Goal: Task Accomplishment & Management: Complete application form

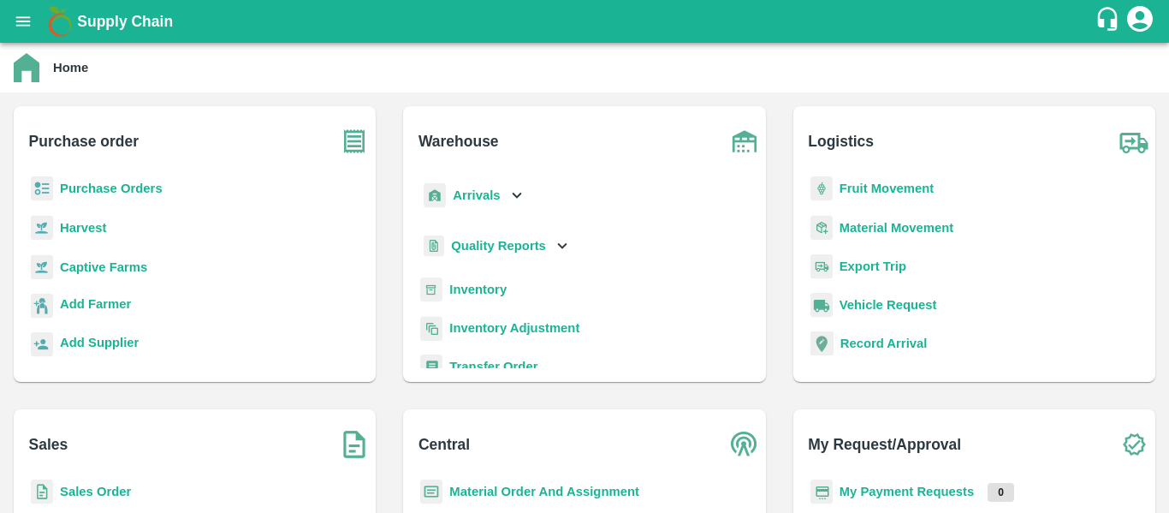
scroll to position [9, 0]
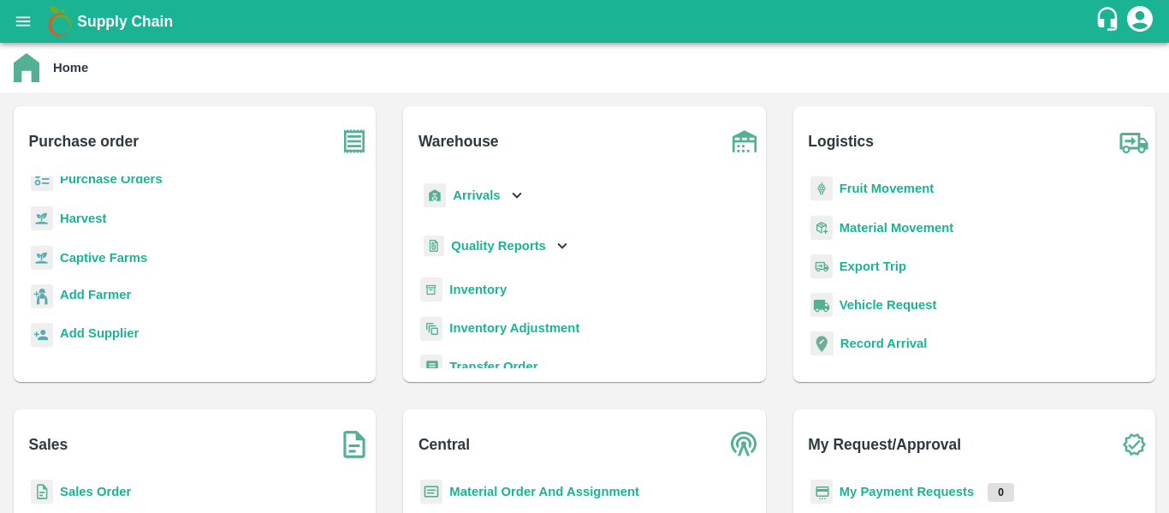
click at [94, 491] on b "Sales Order" at bounding box center [95, 491] width 71 height 14
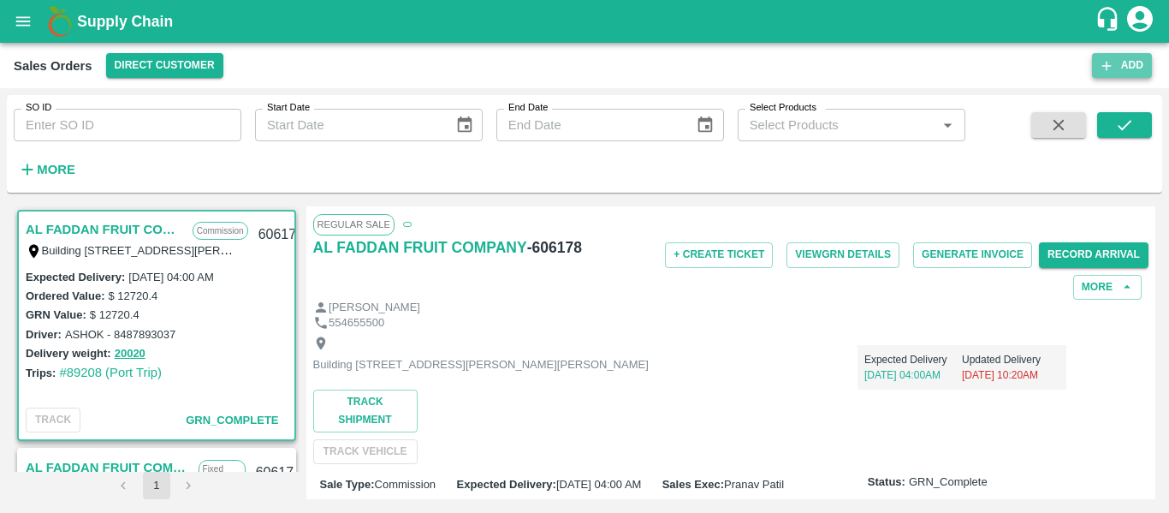
click at [1125, 69] on button "Add" at bounding box center [1122, 65] width 60 height 25
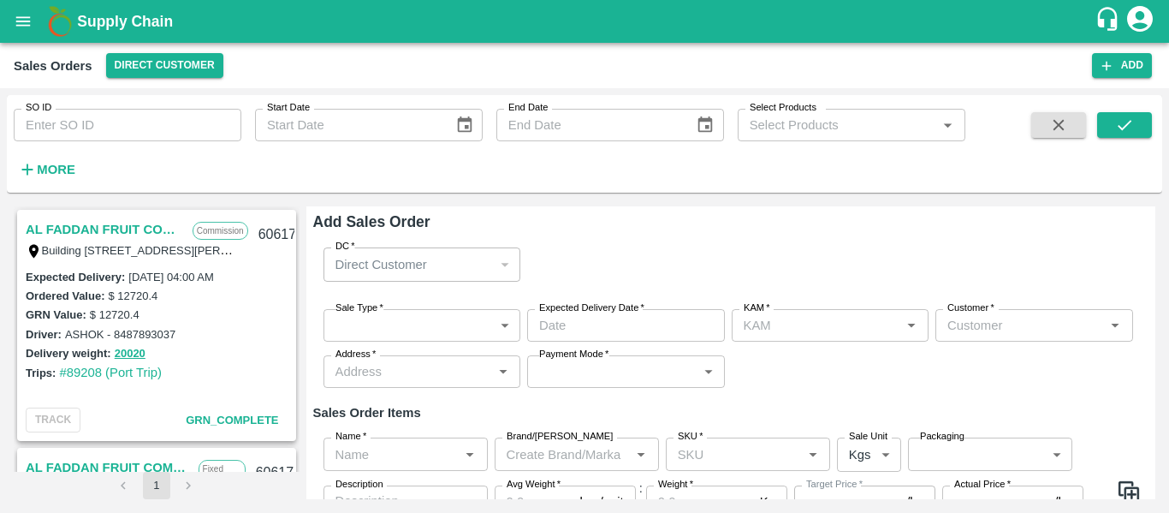
click at [443, 265] on div "Direct Customer" at bounding box center [415, 264] width 158 height 19
click at [506, 267] on div "Direct Customer" at bounding box center [423, 263] width 198 height 33
click at [409, 265] on p "Direct Customer" at bounding box center [382, 264] width 92 height 19
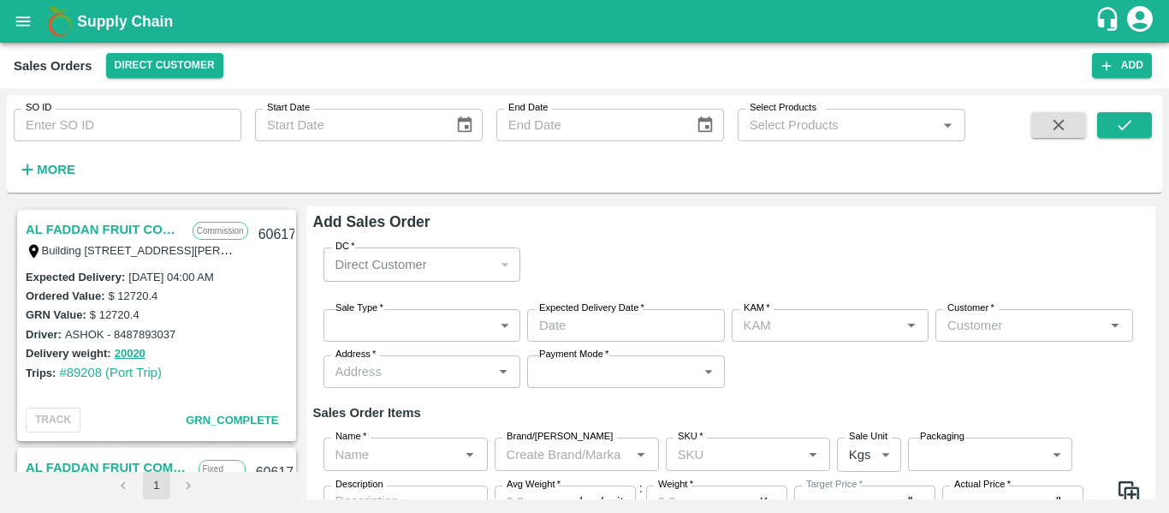
click at [409, 265] on p "Direct Customer" at bounding box center [382, 264] width 92 height 19
click at [16, 15] on icon "open drawer" at bounding box center [23, 21] width 19 height 19
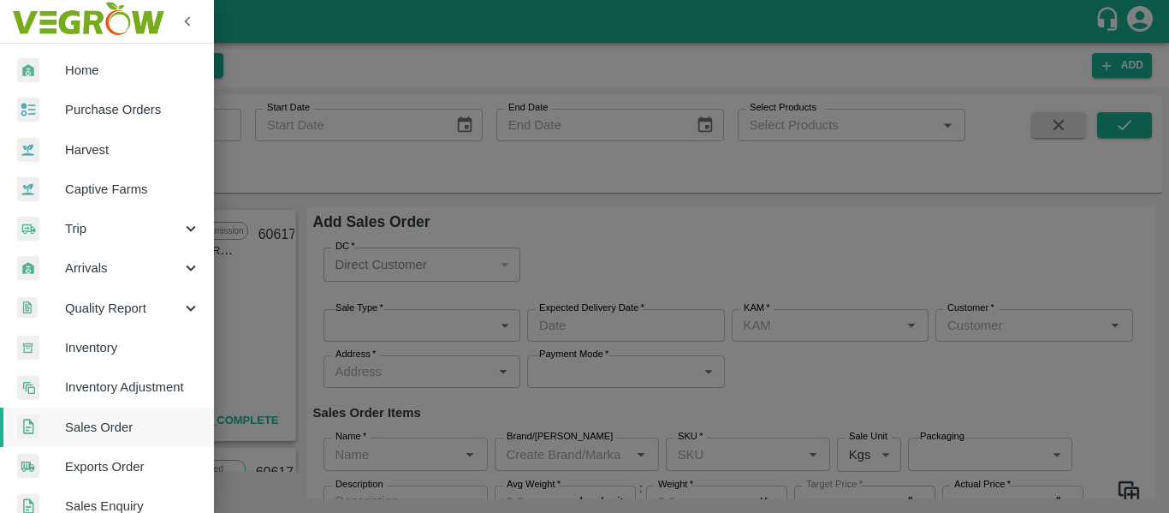
click at [322, 60] on div at bounding box center [584, 256] width 1169 height 513
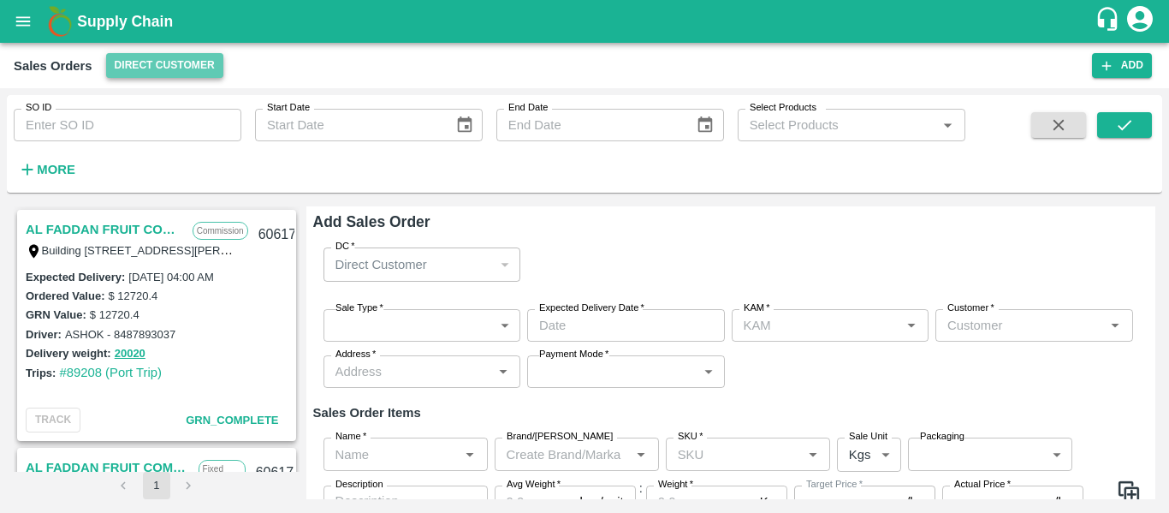
click at [163, 67] on button "Direct Customer" at bounding box center [164, 65] width 117 height 25
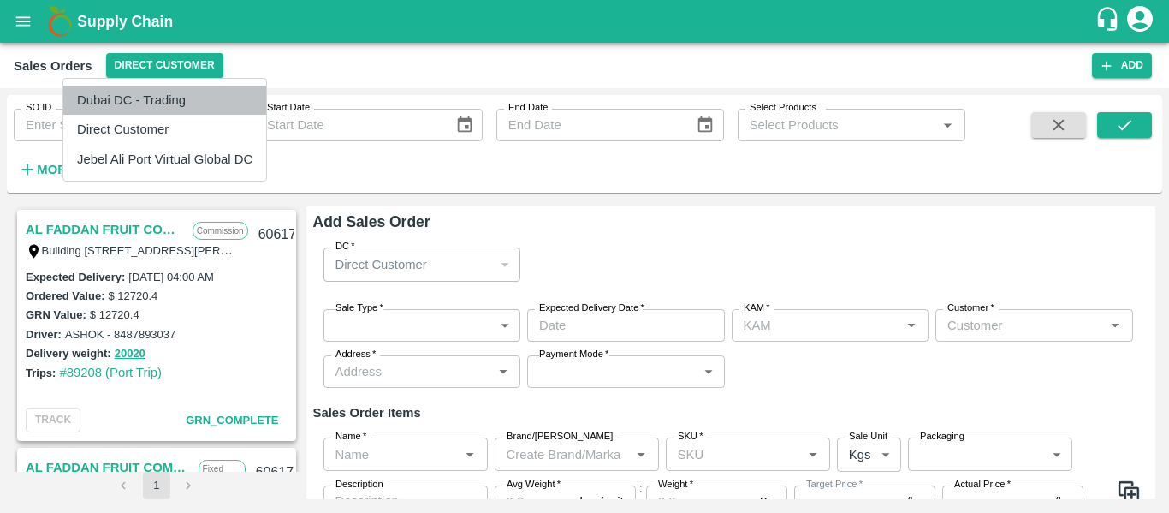
click at [154, 94] on li "Dubai DC - Trading" at bounding box center [164, 100] width 203 height 29
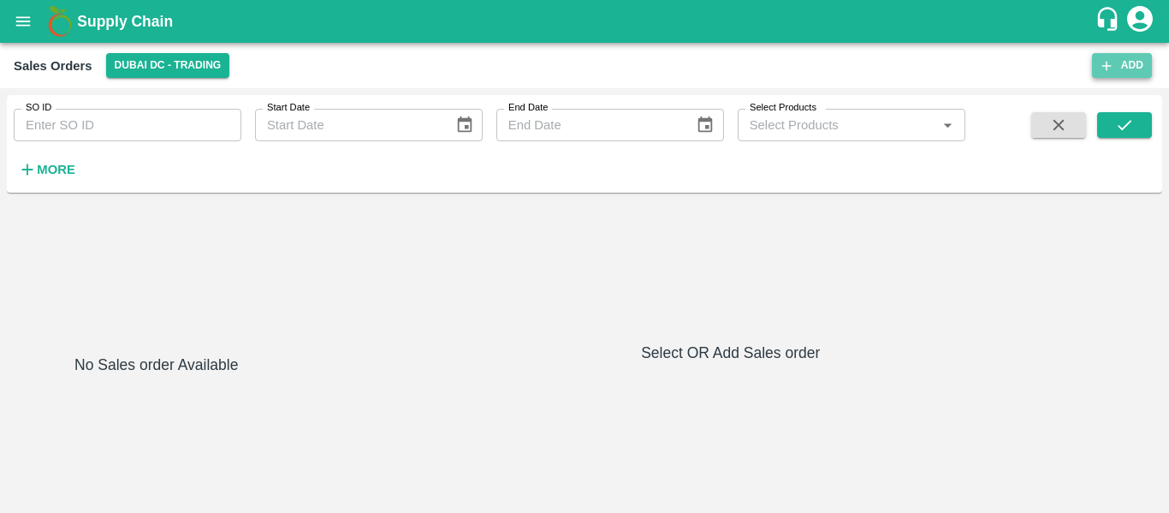
click at [1127, 66] on button "Add" at bounding box center [1122, 65] width 60 height 25
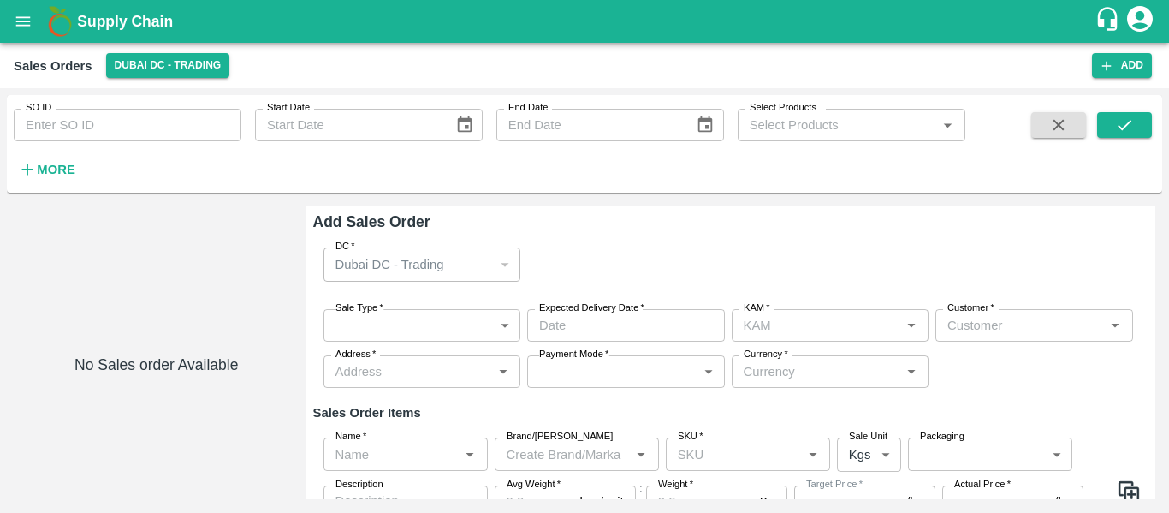
type input "AED - [GEOGRAPHIC_DATA] Dirham"
click at [453, 263] on div "Dubai DC - Trading" at bounding box center [415, 264] width 158 height 19
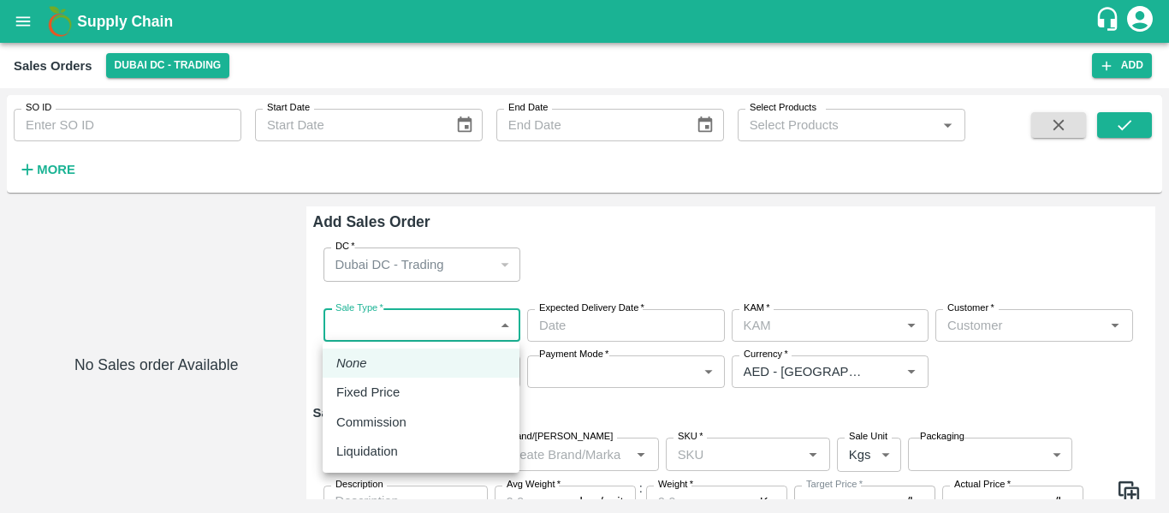
click at [432, 320] on body "Supply Chain Sales Orders [GEOGRAPHIC_DATA] [GEOGRAPHIC_DATA] - Trading Add SO …" at bounding box center [584, 256] width 1169 height 513
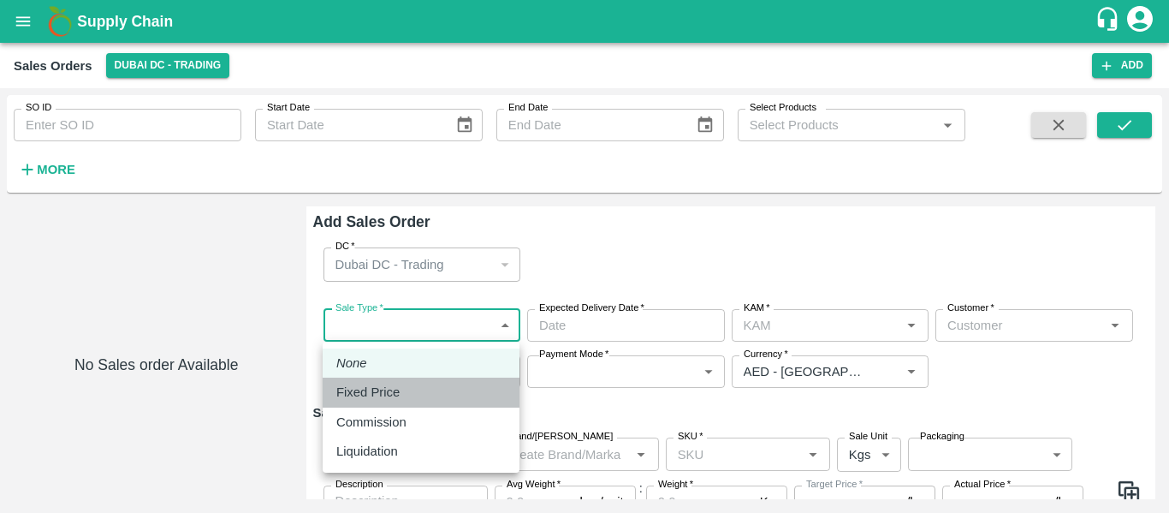
click at [411, 389] on div "Fixed Price" at bounding box center [420, 392] width 169 height 19
type input "1"
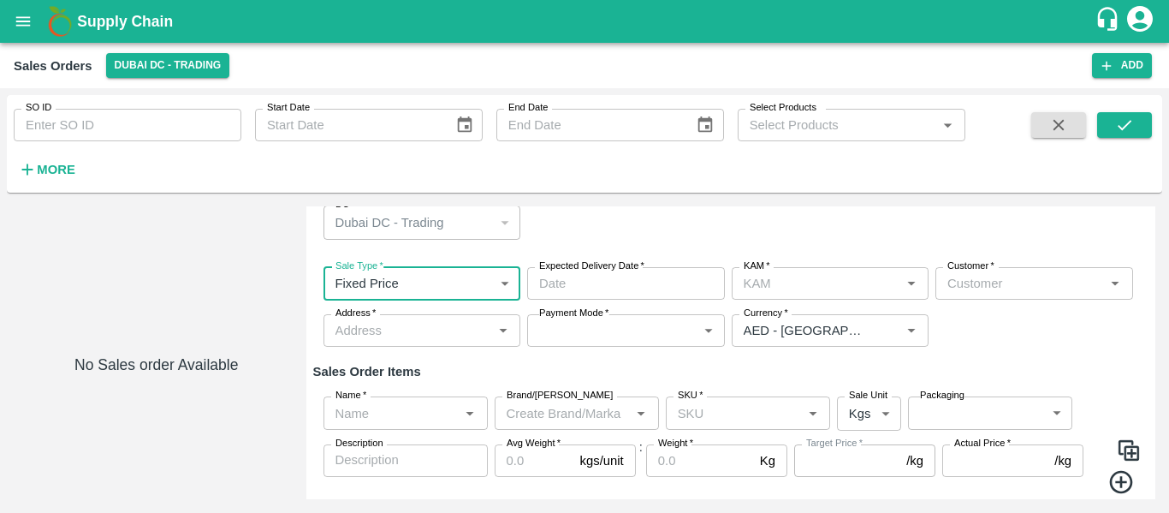
scroll to position [43, 0]
type input "DD/MM/YYYY hh:mm aa"
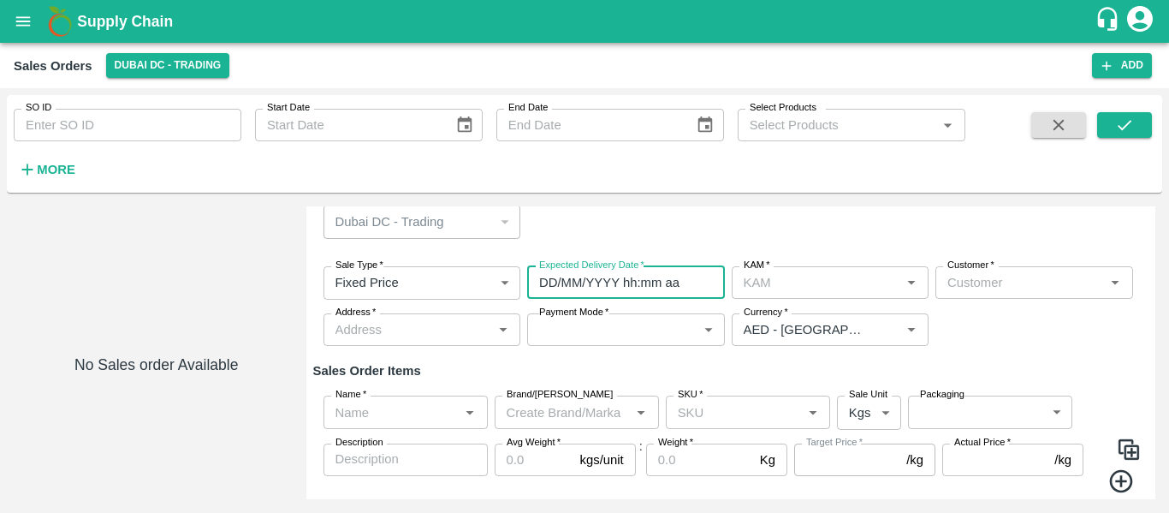
click at [594, 281] on input "DD/MM/YYYY hh:mm aa" at bounding box center [620, 282] width 186 height 33
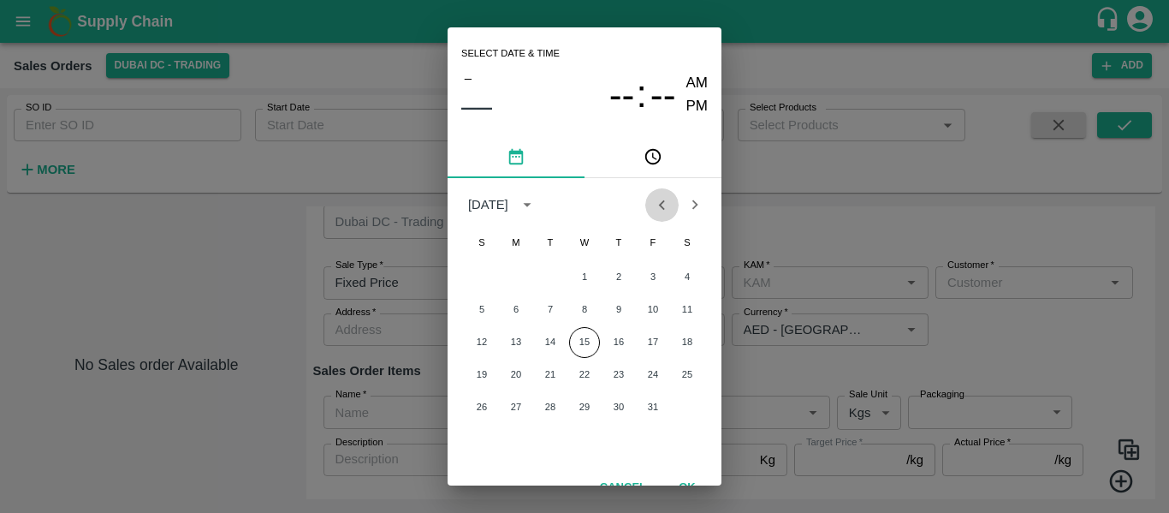
click at [662, 201] on icon "Previous month" at bounding box center [662, 204] width 6 height 9
click at [545, 407] on button "30" at bounding box center [550, 407] width 31 height 31
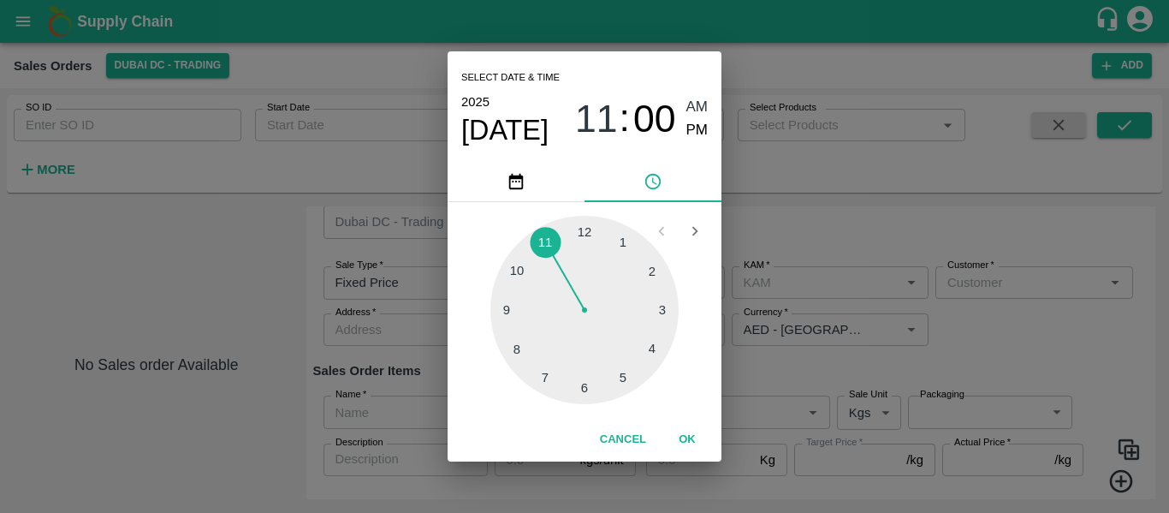
drag, startPoint x: 651, startPoint y: 350, endPoint x: 545, endPoint y: 260, distance: 139.1
click at [545, 260] on div at bounding box center [584, 310] width 188 height 188
type input "[DATE] 11:16 AM"
drag, startPoint x: 584, startPoint y: 228, endPoint x: 642, endPoint y: 316, distance: 105.6
click at [642, 316] on div at bounding box center [584, 310] width 188 height 188
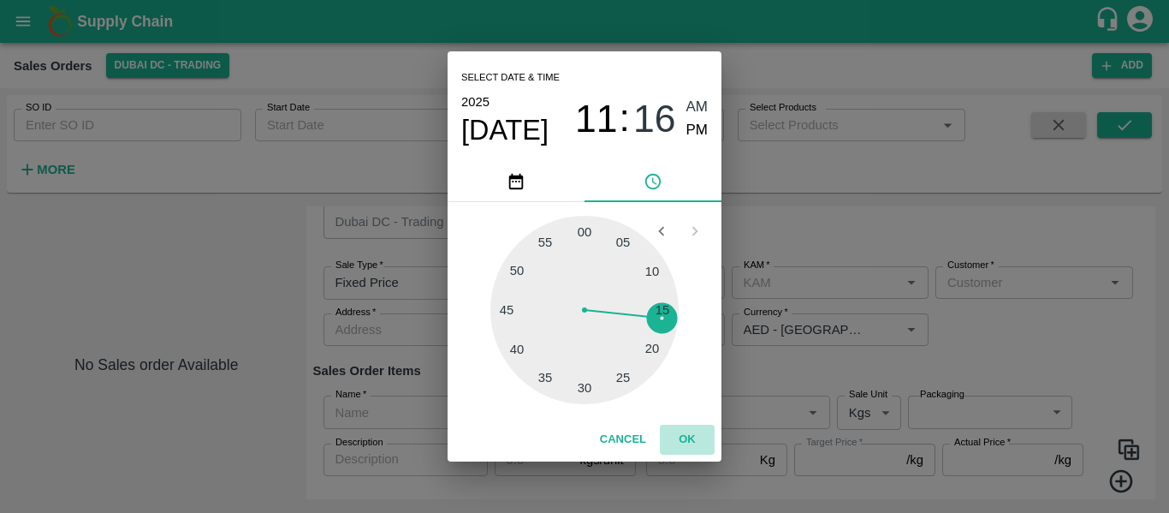
click at [685, 434] on button "OK" at bounding box center [687, 440] width 55 height 30
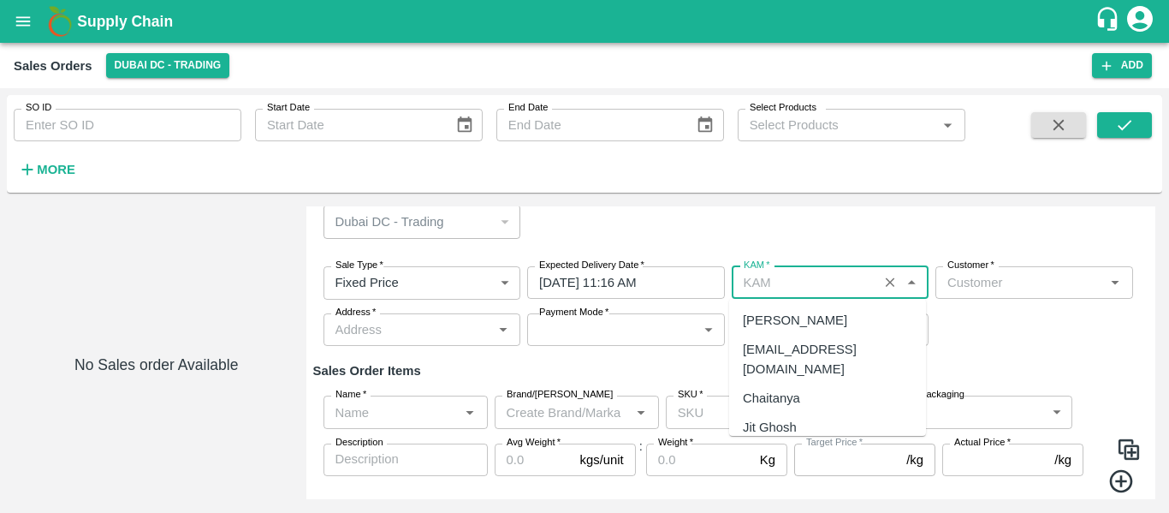
click at [870, 276] on input "KAM   *" at bounding box center [805, 282] width 137 height 22
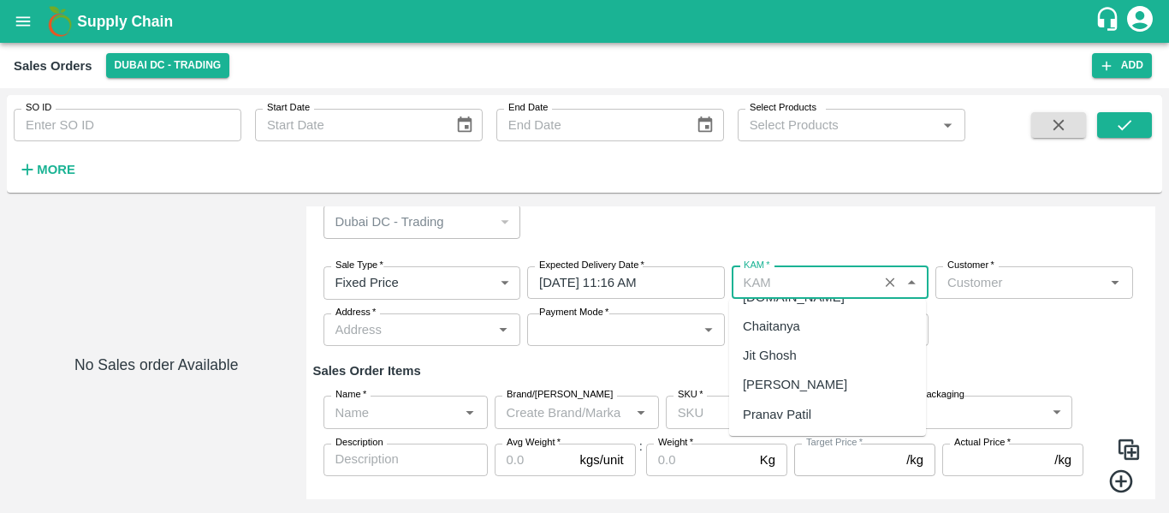
scroll to position [111, 0]
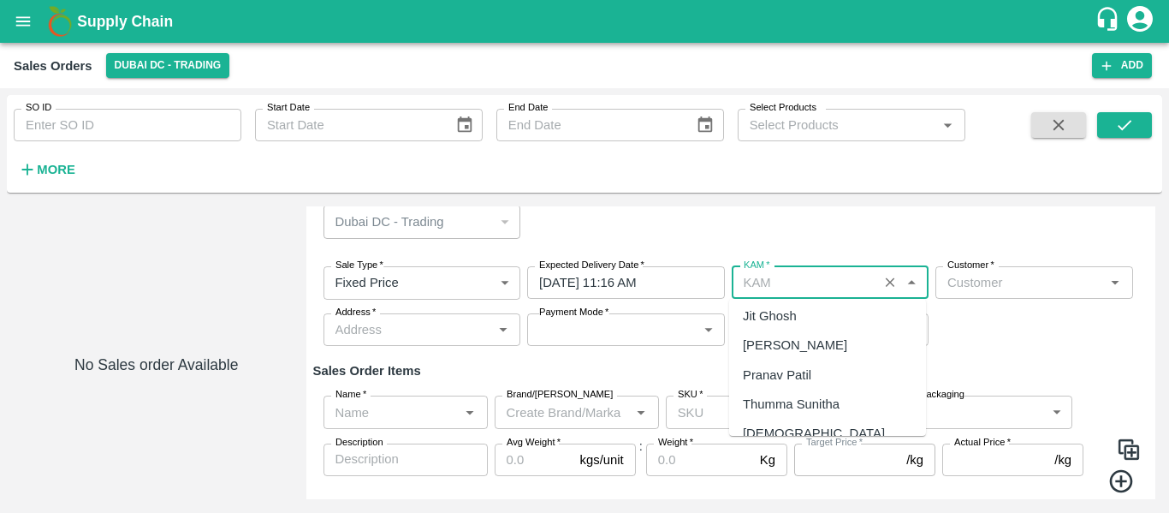
click at [834, 336] on div "[PERSON_NAME]" at bounding box center [795, 345] width 104 height 19
type input "[PERSON_NAME]"
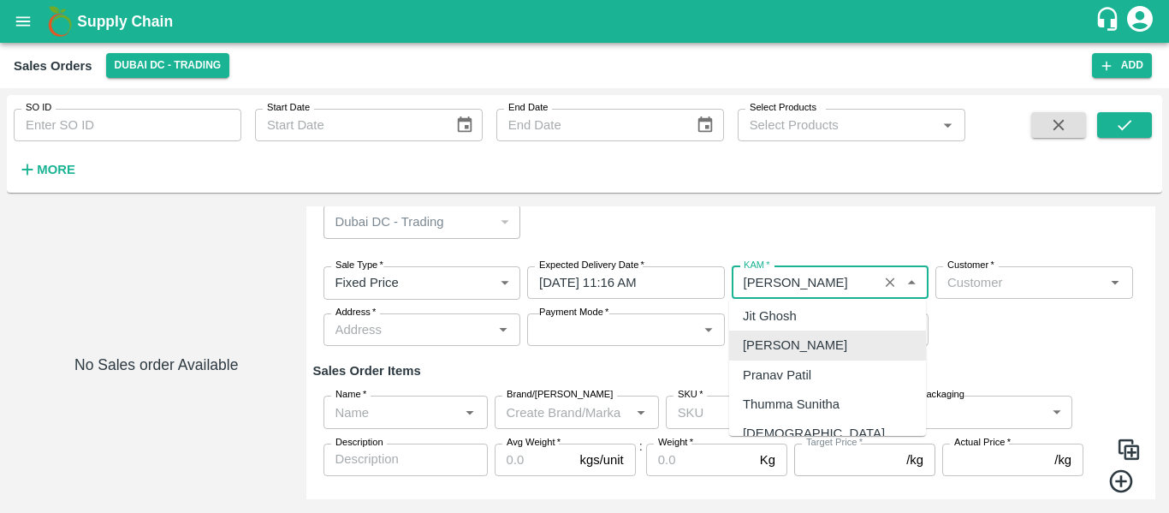
click at [1041, 342] on div "Sale Type   * Fixed Price 1 Sale Type Expected Delivery Date   * [DATE] 11:16 A…" at bounding box center [731, 306] width 836 height 108
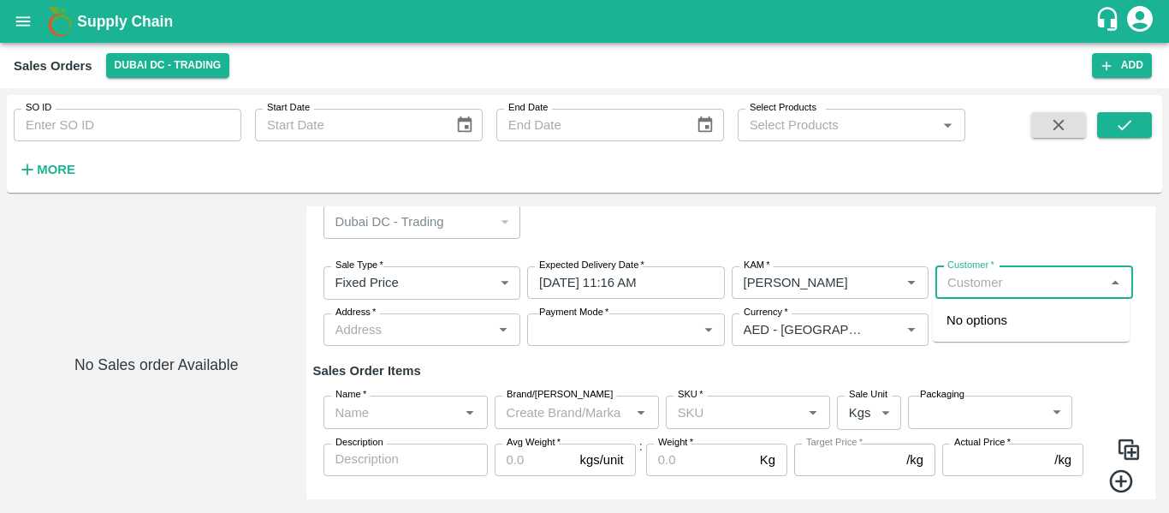
click at [996, 283] on input "Customer   *" at bounding box center [1020, 282] width 159 height 22
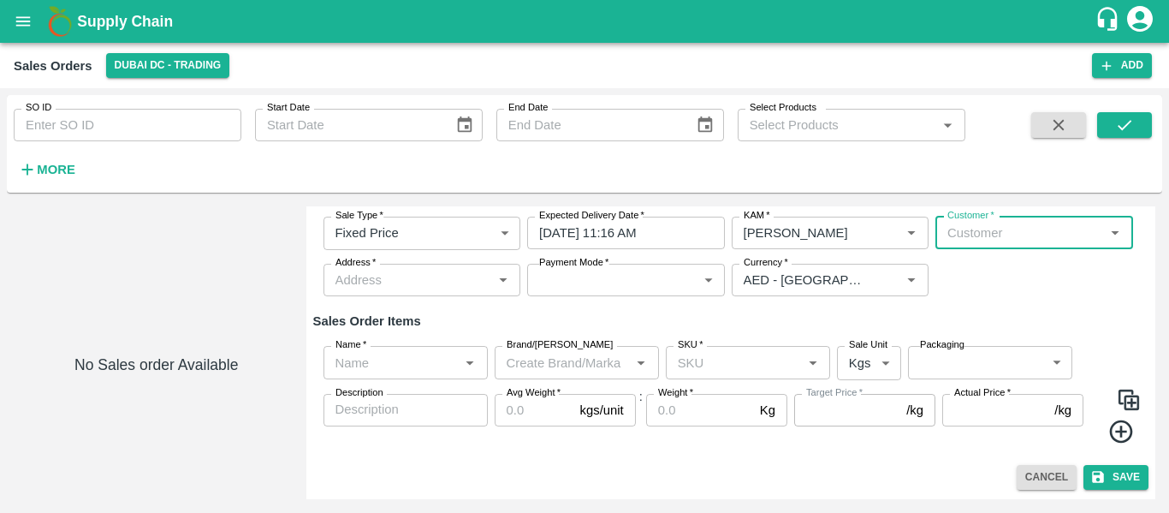
click at [997, 239] on input "Customer   *" at bounding box center [1020, 233] width 159 height 22
type input "we"
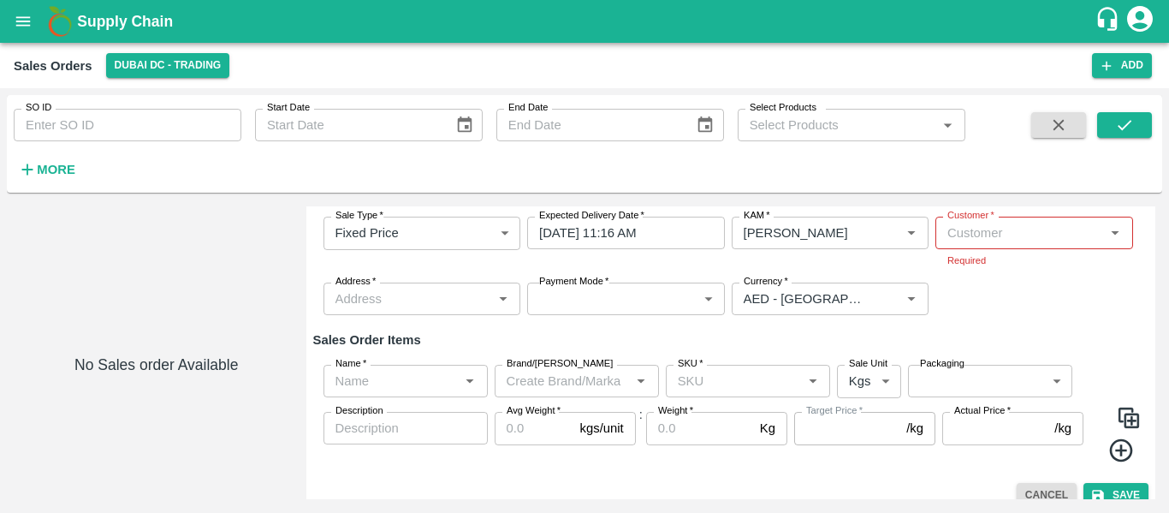
click at [999, 305] on div "Sale Type   * Fixed Price 1 Sale Type Expected Delivery Date   * [DATE] 11:16 A…" at bounding box center [731, 266] width 836 height 126
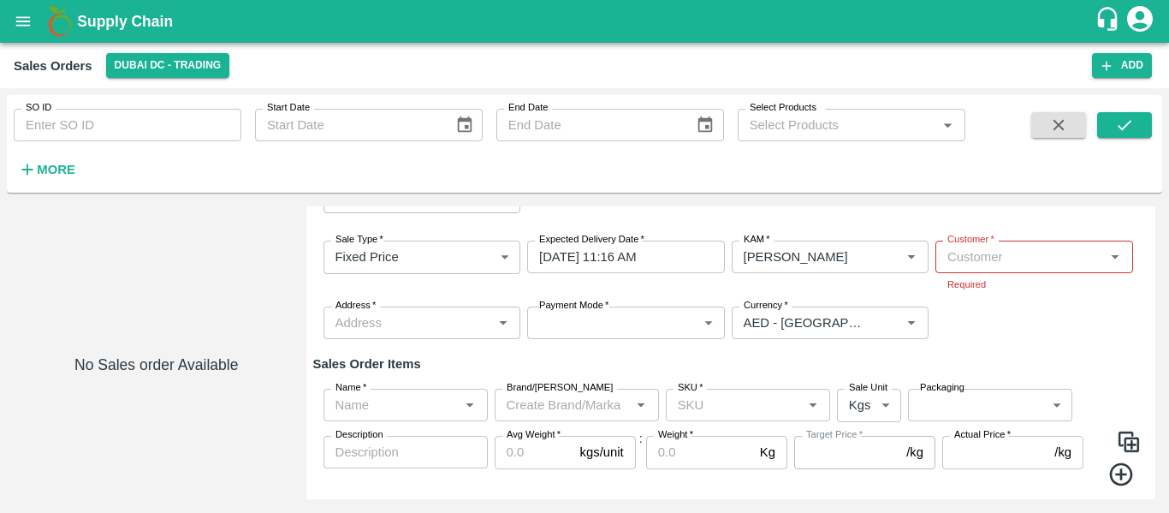
scroll to position [68, 0]
click at [1013, 263] on input "Customer   *" at bounding box center [1020, 258] width 159 height 22
click at [1033, 259] on input "Customer   *" at bounding box center [1020, 258] width 159 height 22
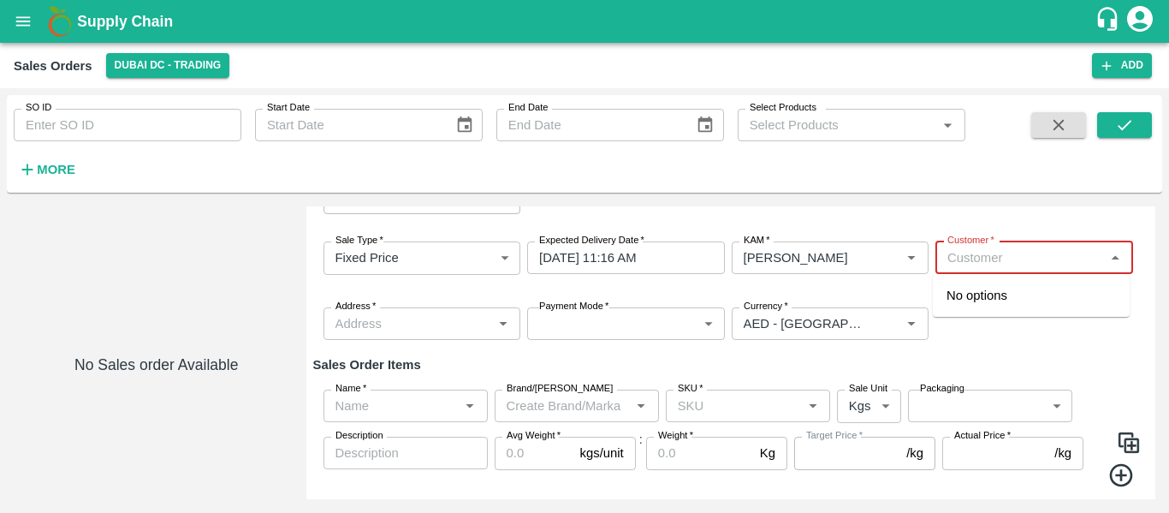
click at [1033, 259] on input "Customer   *" at bounding box center [1020, 258] width 159 height 22
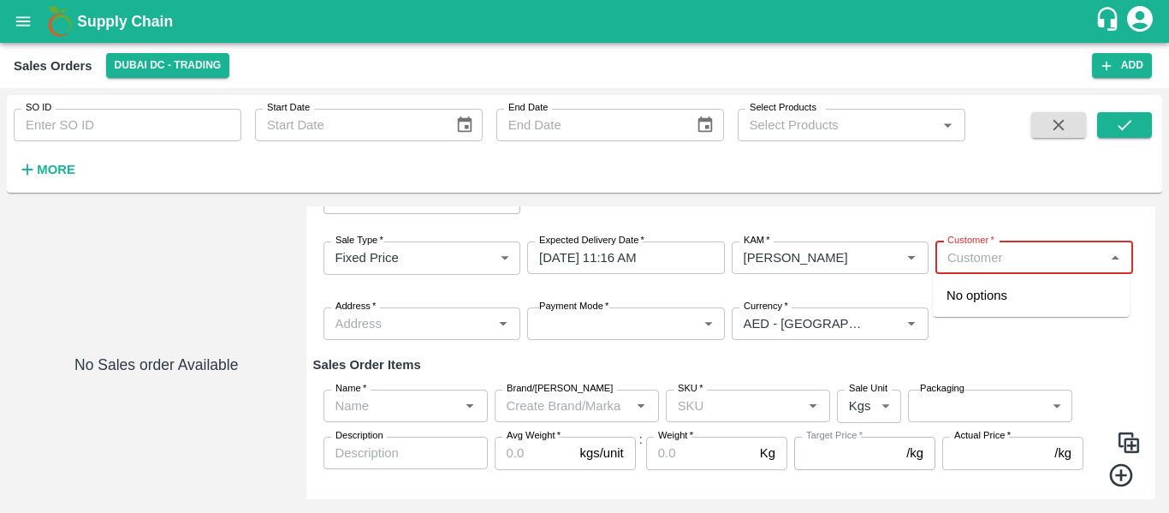
click at [1033, 259] on input "Customer   *" at bounding box center [1020, 258] width 159 height 22
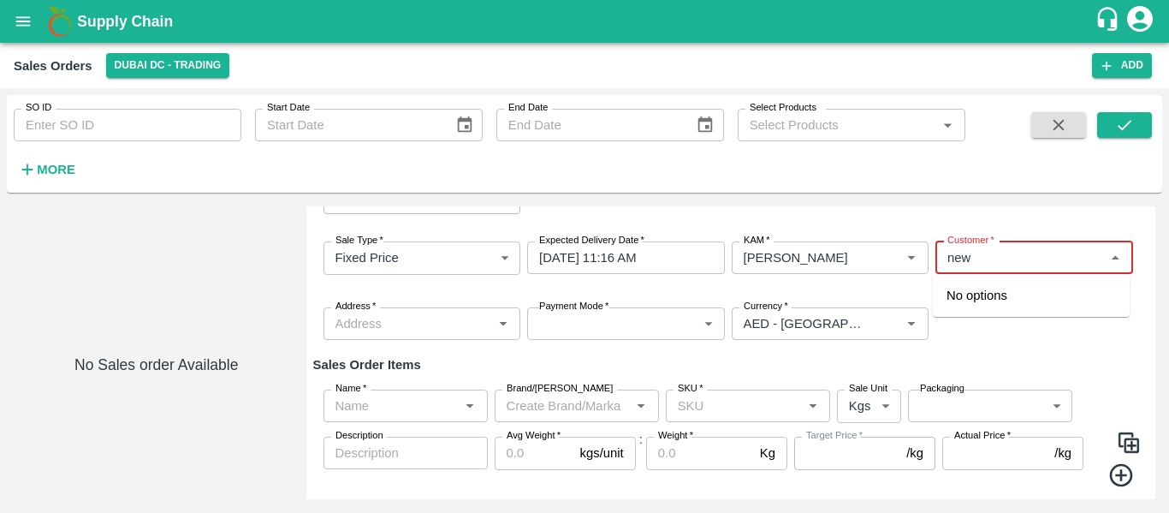
type input "new"
type input "west"
click at [975, 347] on div "Sale Type   * Fixed Price 1 Sale Type Expected Delivery Date   * [DATE] 11:16 A…" at bounding box center [731, 291] width 836 height 126
